Goal: Task Accomplishment & Management: Manage account settings

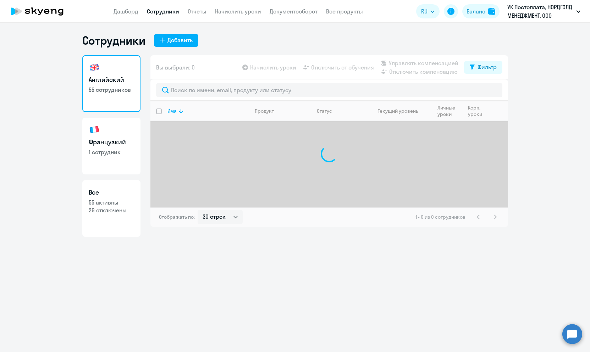
select select "30"
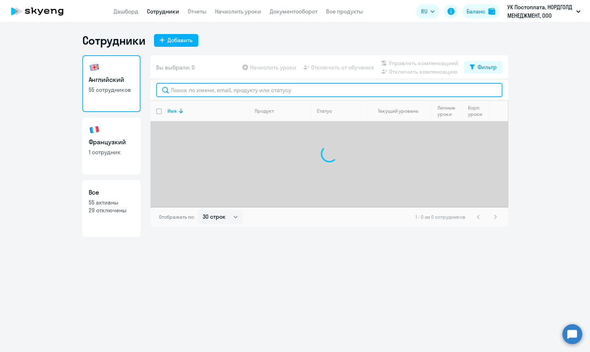
click at [212, 90] on input "text" at bounding box center [329, 90] width 346 height 14
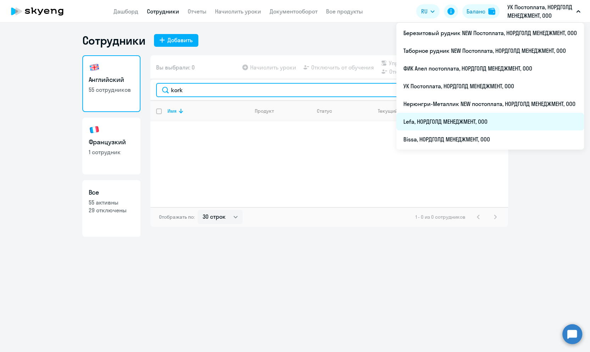
type input "kork"
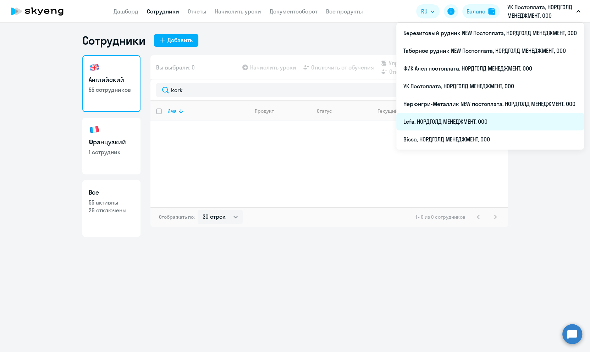
click at [486, 123] on li "Lefa, НОРДГОЛД МЕНЕДЖМЕНТ, ООО" at bounding box center [490, 122] width 188 height 18
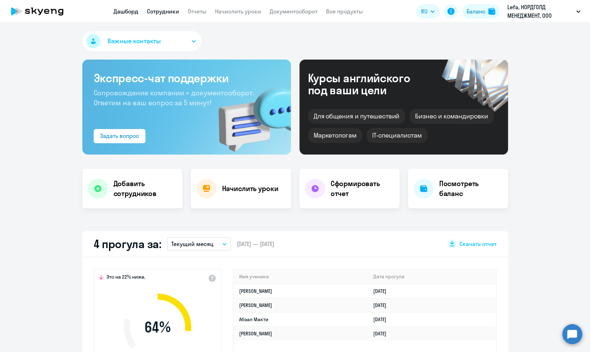
click at [173, 10] on link "Сотрудники" at bounding box center [163, 11] width 32 height 7
select select "30"
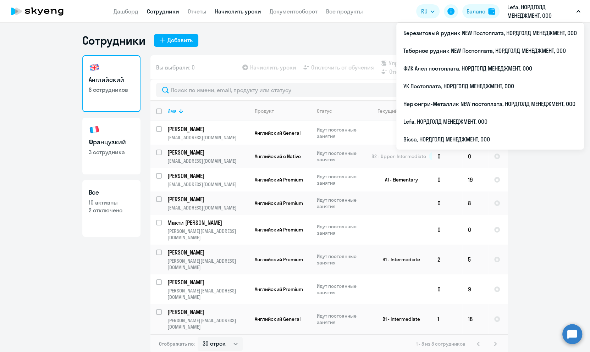
click at [243, 9] on link "Начислить уроки" at bounding box center [238, 11] width 46 height 7
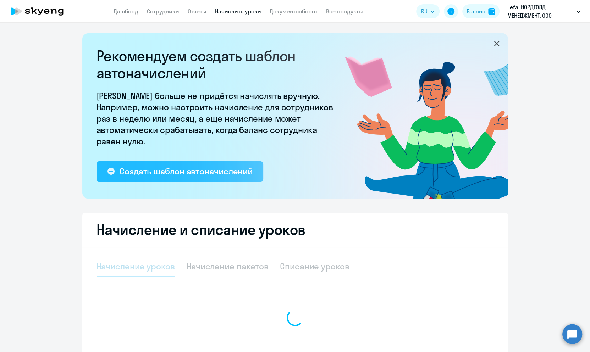
select select "10"
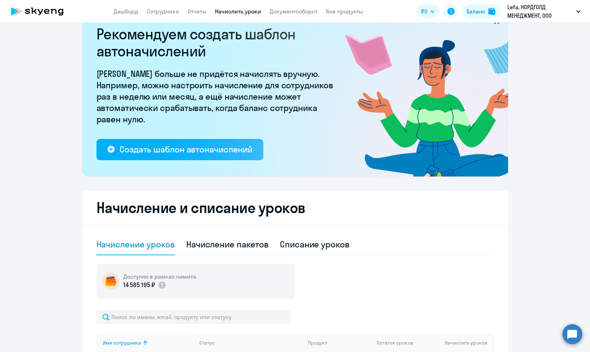
scroll to position [96, 0]
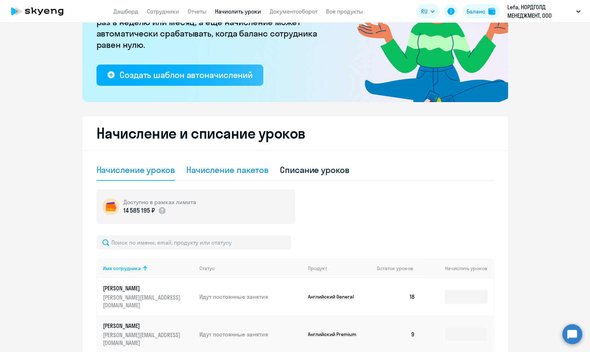
click at [216, 178] on div "Начисление пакетов" at bounding box center [227, 170] width 82 height 21
select select "10"
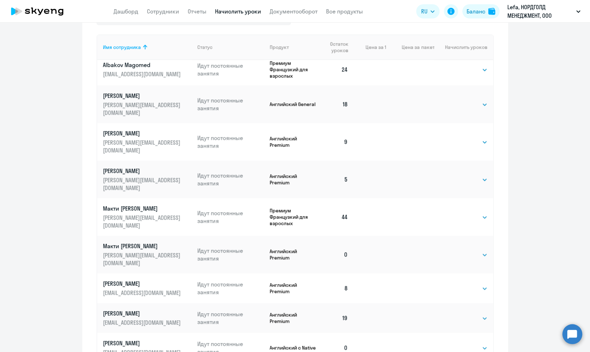
scroll to position [322, 0]
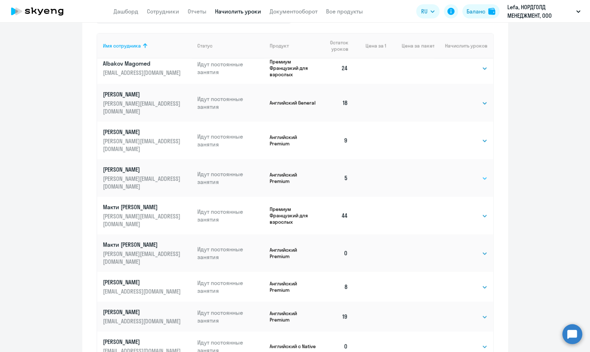
drag, startPoint x: 457, startPoint y: 158, endPoint x: 459, endPoint y: 162, distance: 4.6
click at [458, 174] on select "Выбрать 4 8 16 32 64" at bounding box center [472, 178] width 29 height 9
select select "32"
click at [458, 174] on select "Выбрать 4 8 16 32 64" at bounding box center [472, 178] width 29 height 9
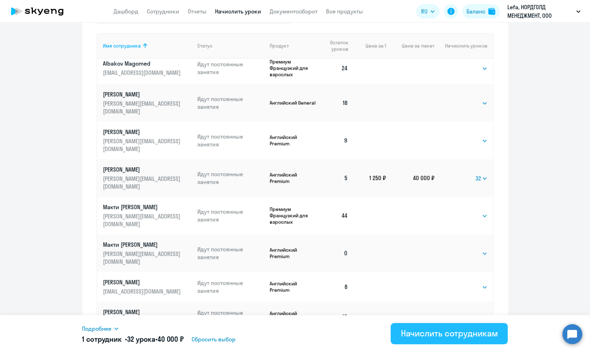
click at [466, 330] on div "Начислить сотрудникам" at bounding box center [448, 333] width 97 height 11
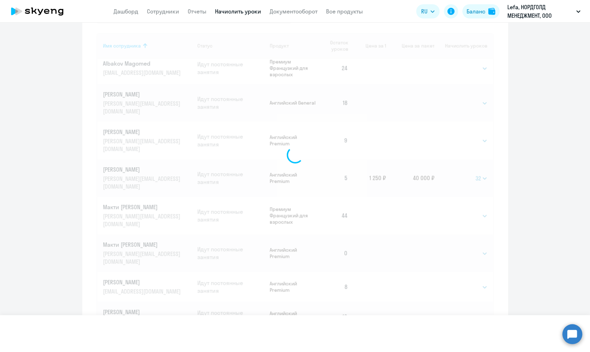
select select
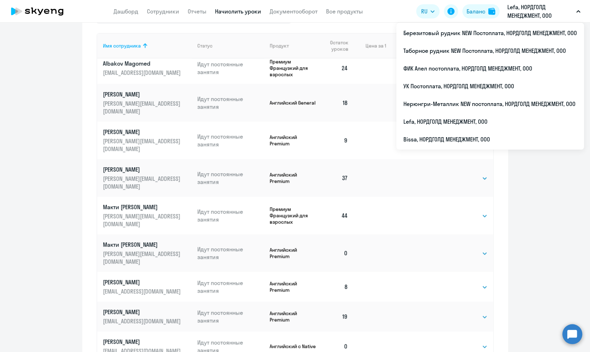
click at [60, 162] on ng-component "Рекомендуем создать шаблон автоначислений Уроки больше не придётся начислять вр…" at bounding box center [295, 49] width 590 height 676
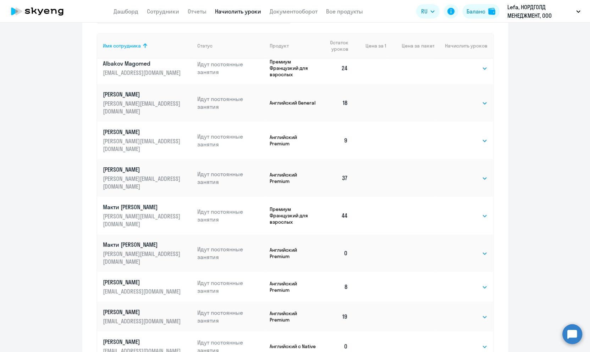
scroll to position [193, 0]
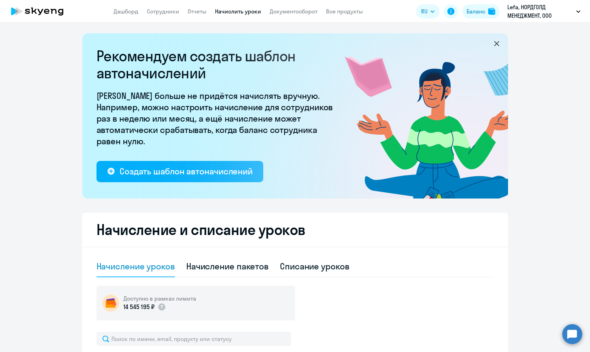
select select "10"
click at [166, 10] on link "Сотрудники" at bounding box center [163, 11] width 32 height 7
select select "30"
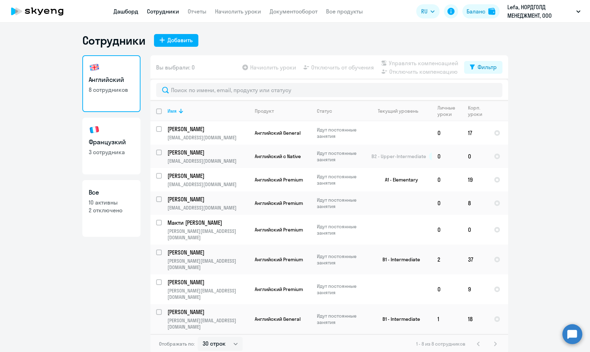
click at [122, 11] on link "Дашборд" at bounding box center [125, 11] width 25 height 7
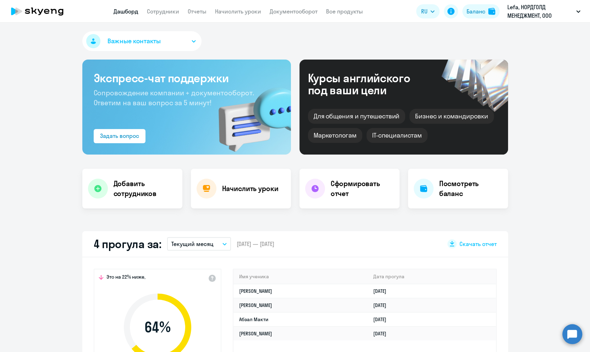
select select "30"
